Goal: Information Seeking & Learning: Learn about a topic

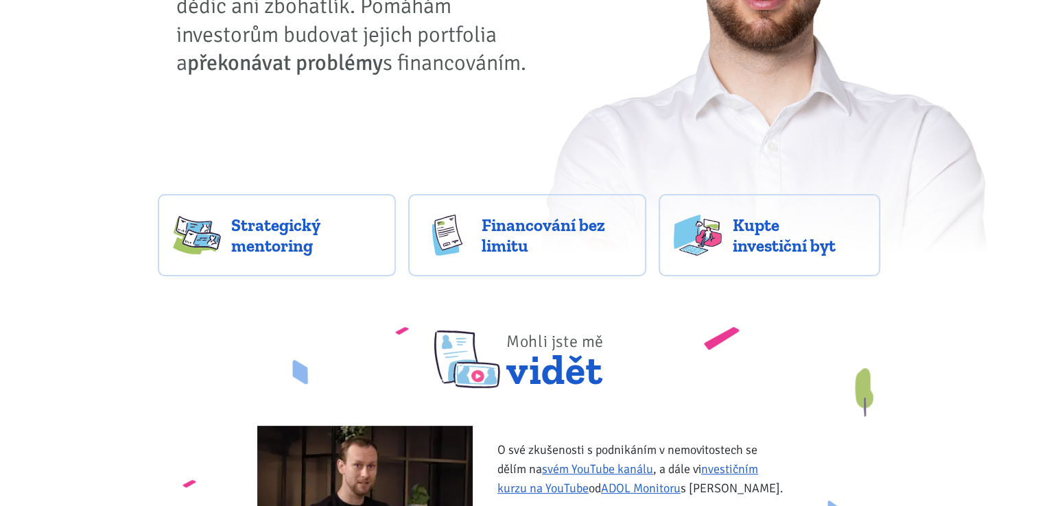
scroll to position [424, 0]
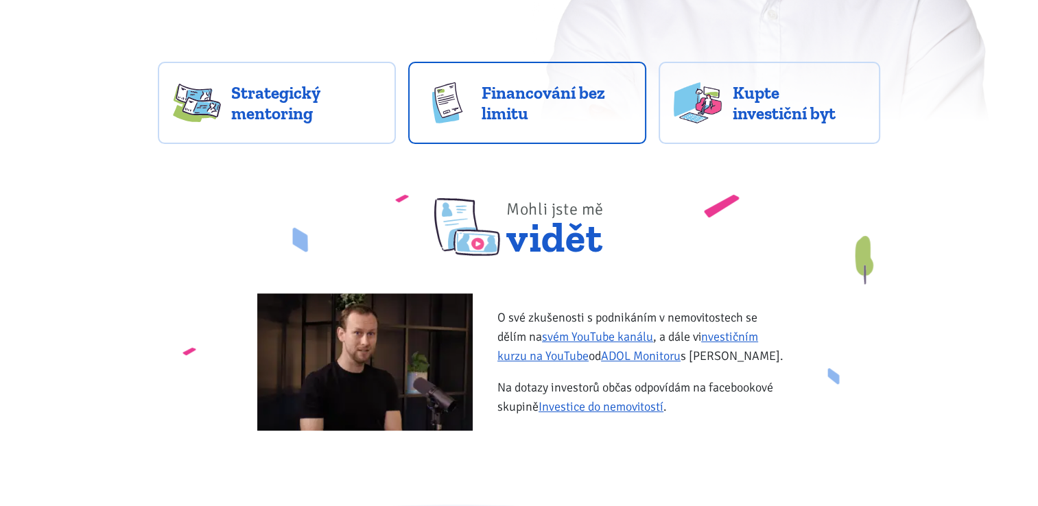
click at [579, 103] on span "Financování bez limitu" at bounding box center [557, 102] width 150 height 41
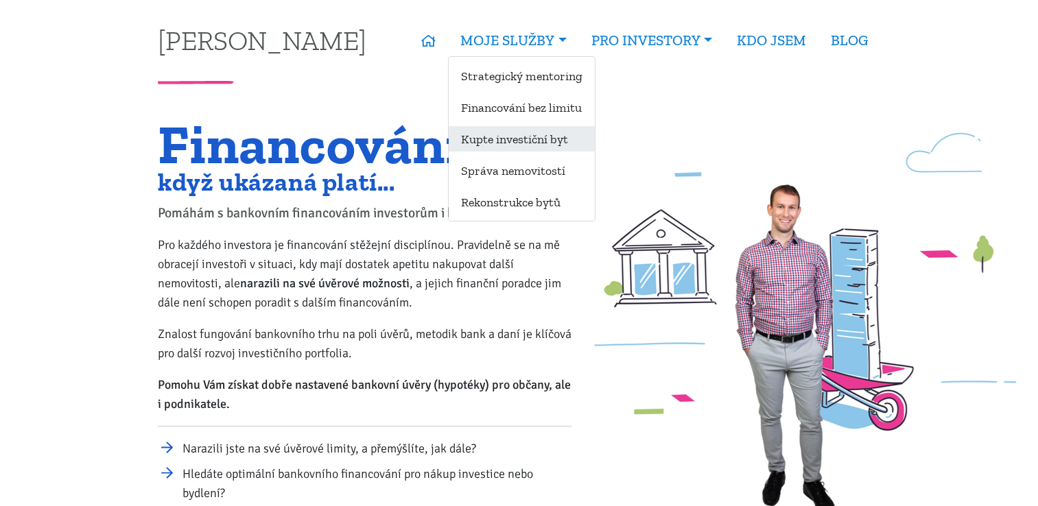
click at [502, 141] on link "Kupte investiční byt" at bounding box center [522, 138] width 146 height 25
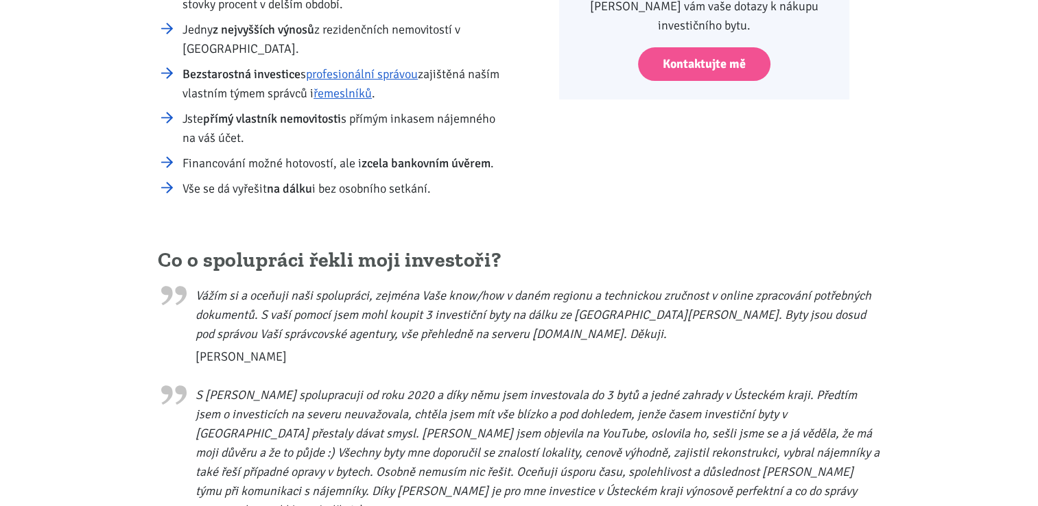
scroll to position [484, 0]
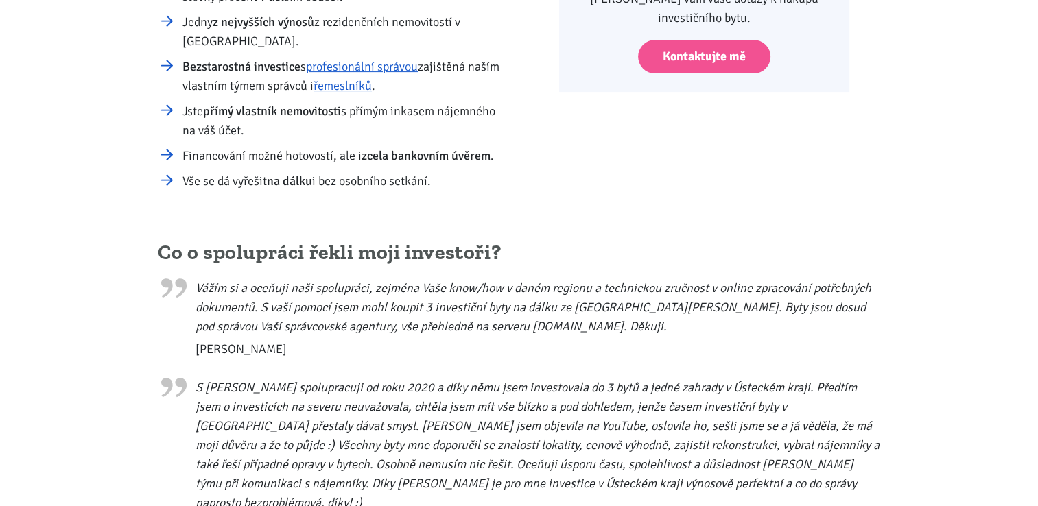
drag, startPoint x: 1034, startPoint y: 117, endPoint x: 1034, endPoint y: 126, distance: 8.9
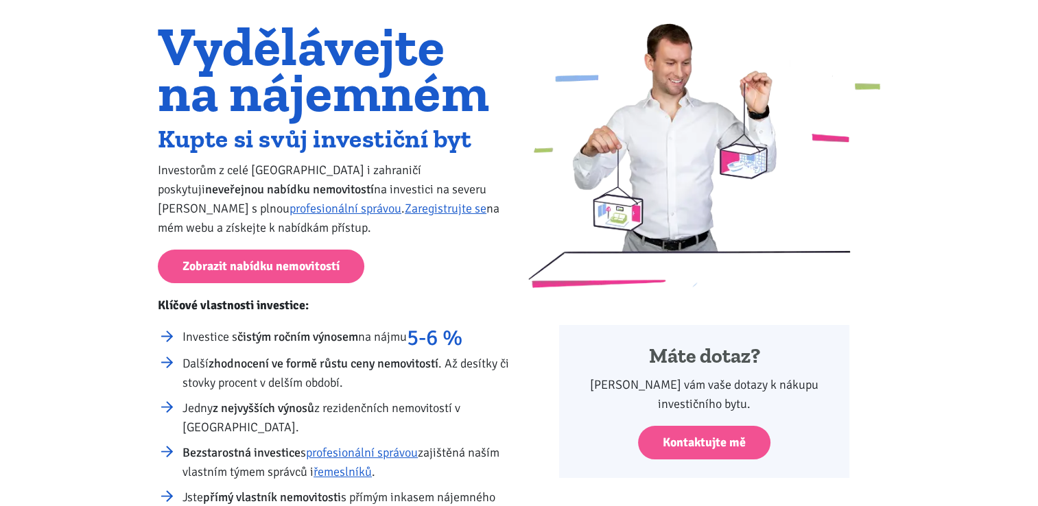
scroll to position [24, 0]
